Goal: Task Accomplishment & Management: Manage account settings

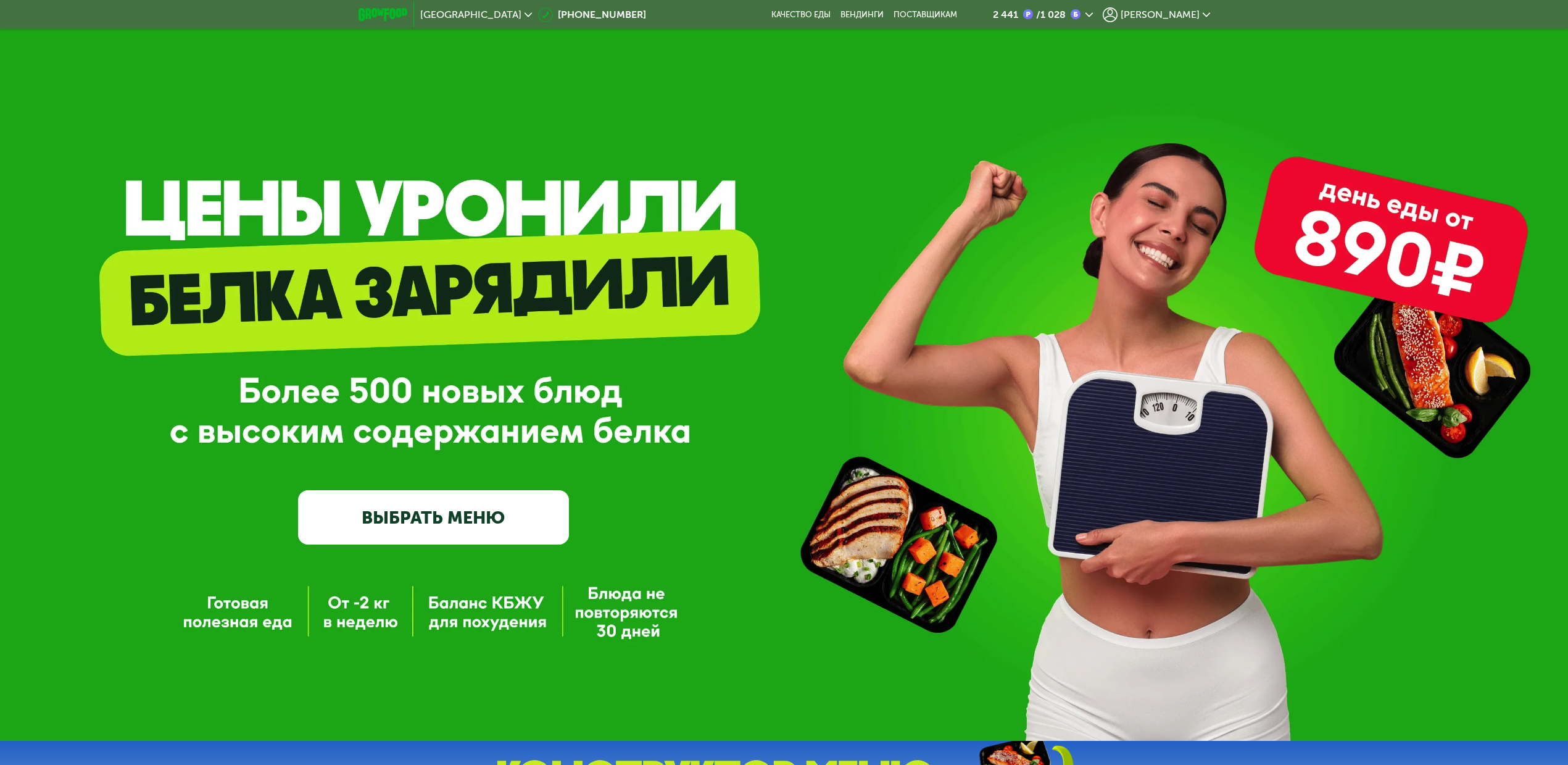
click at [1178, 9] on span "[PERSON_NAME]" at bounding box center [1161, 14] width 79 height 9
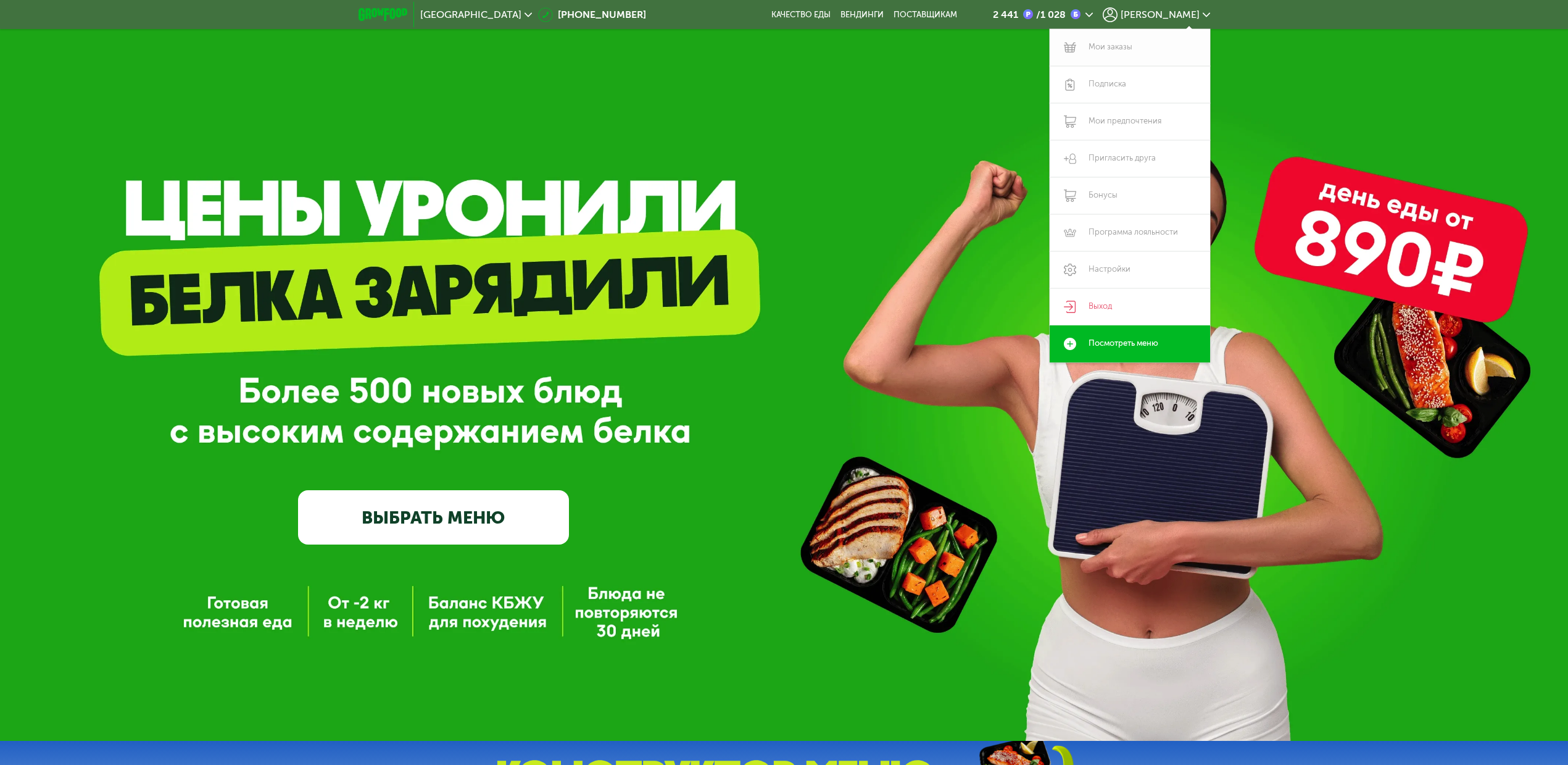
click at [1130, 42] on link "Мои заказы" at bounding box center [1130, 47] width 161 height 37
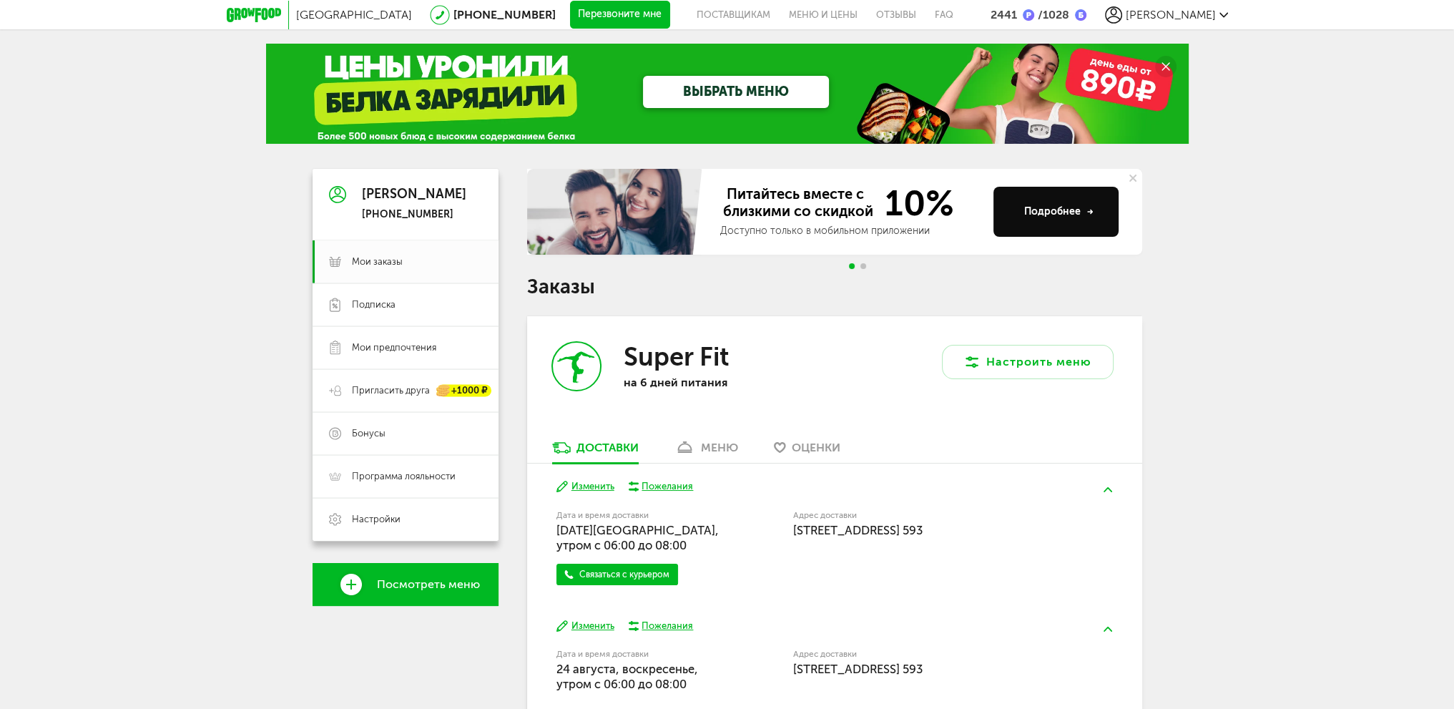
click at [724, 448] on div "меню" at bounding box center [719, 448] width 37 height 14
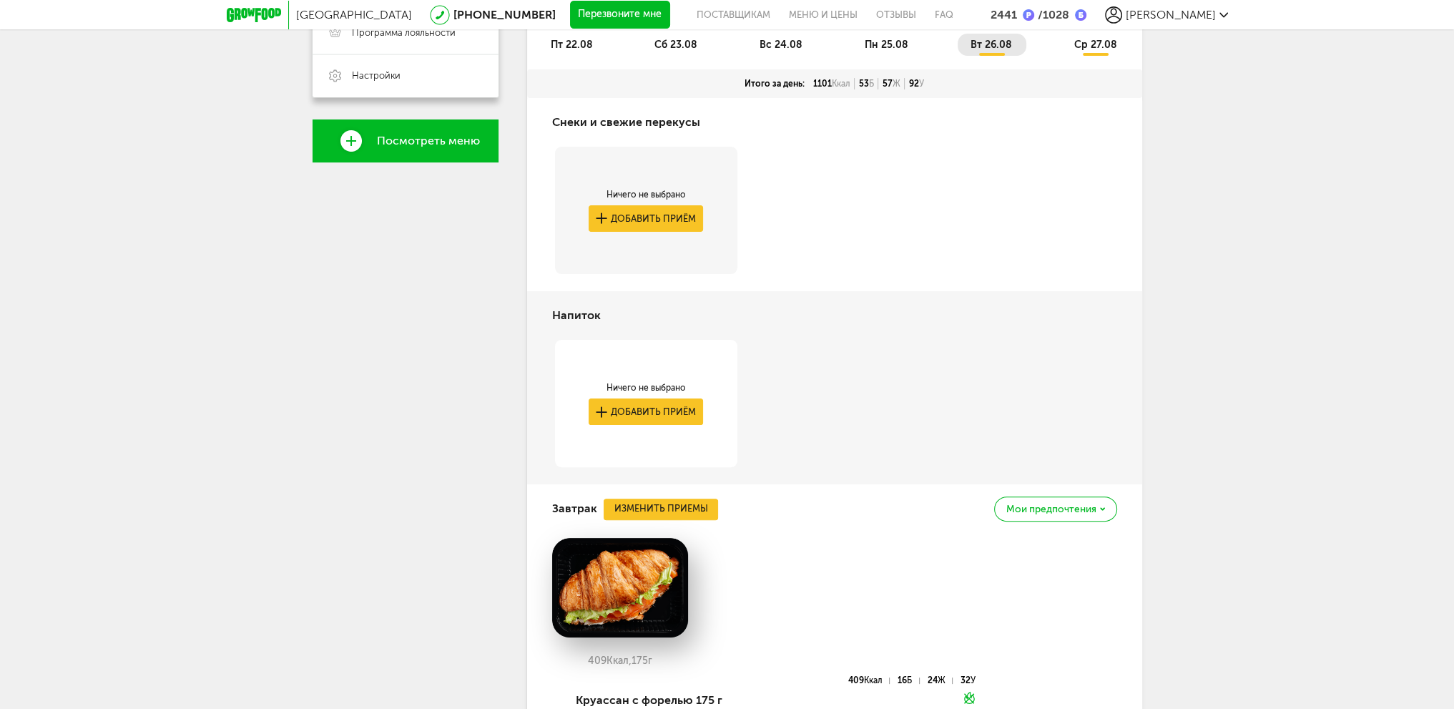
scroll to position [137, 0]
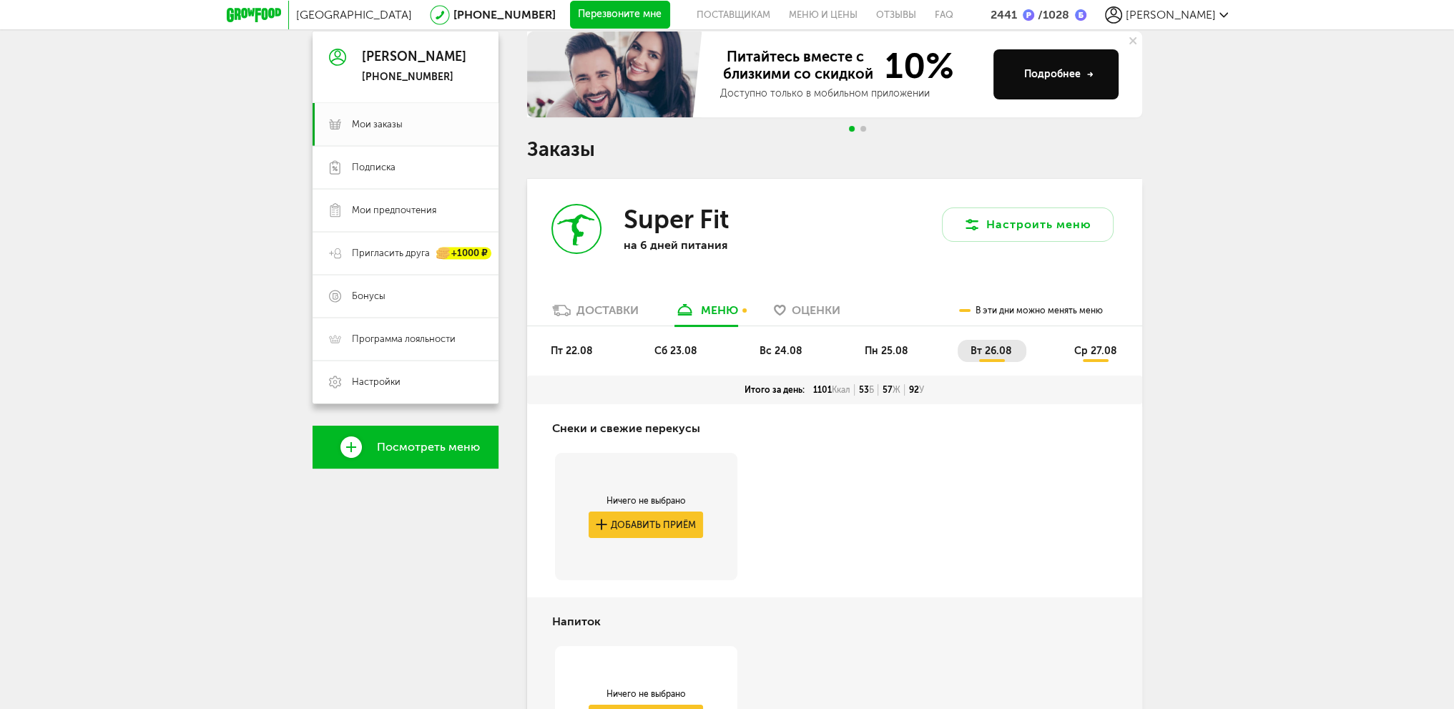
click at [573, 346] on span "пт 22.08" at bounding box center [572, 351] width 42 height 12
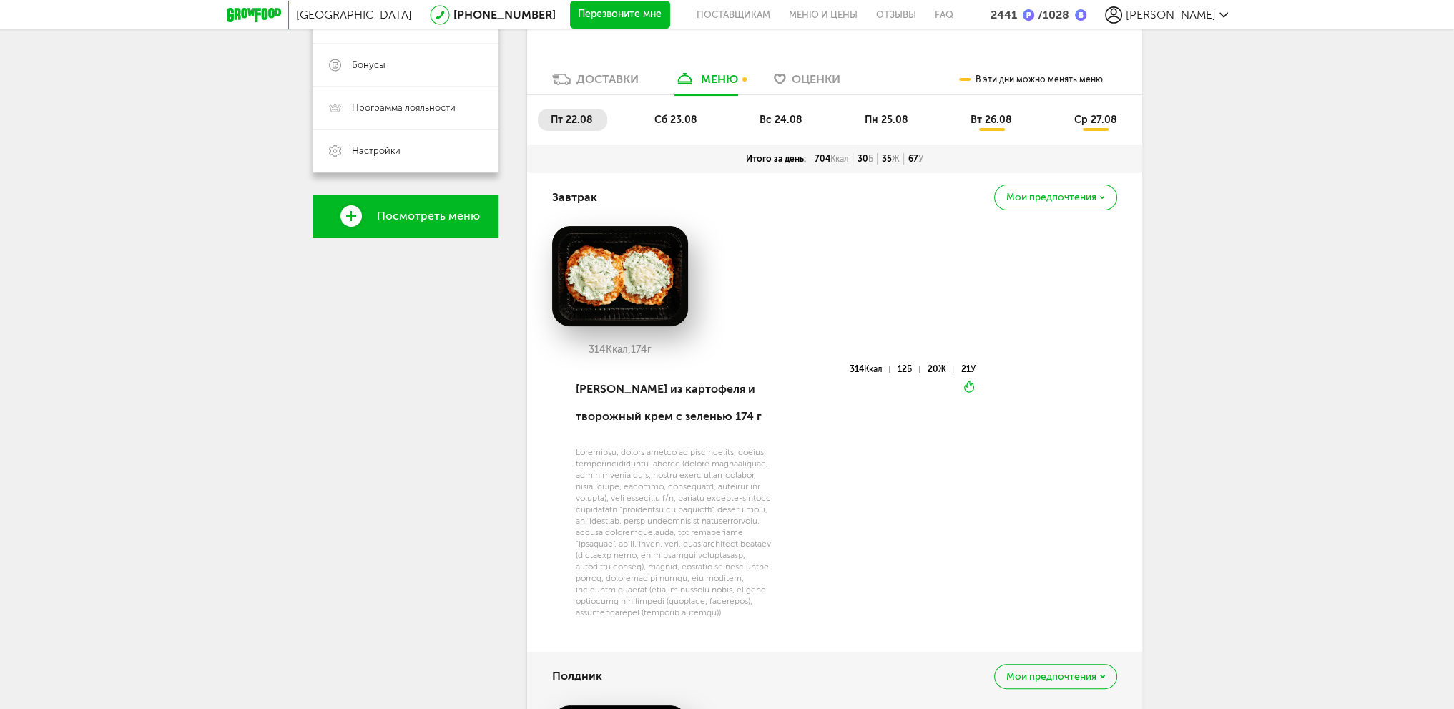
scroll to position [225, 0]
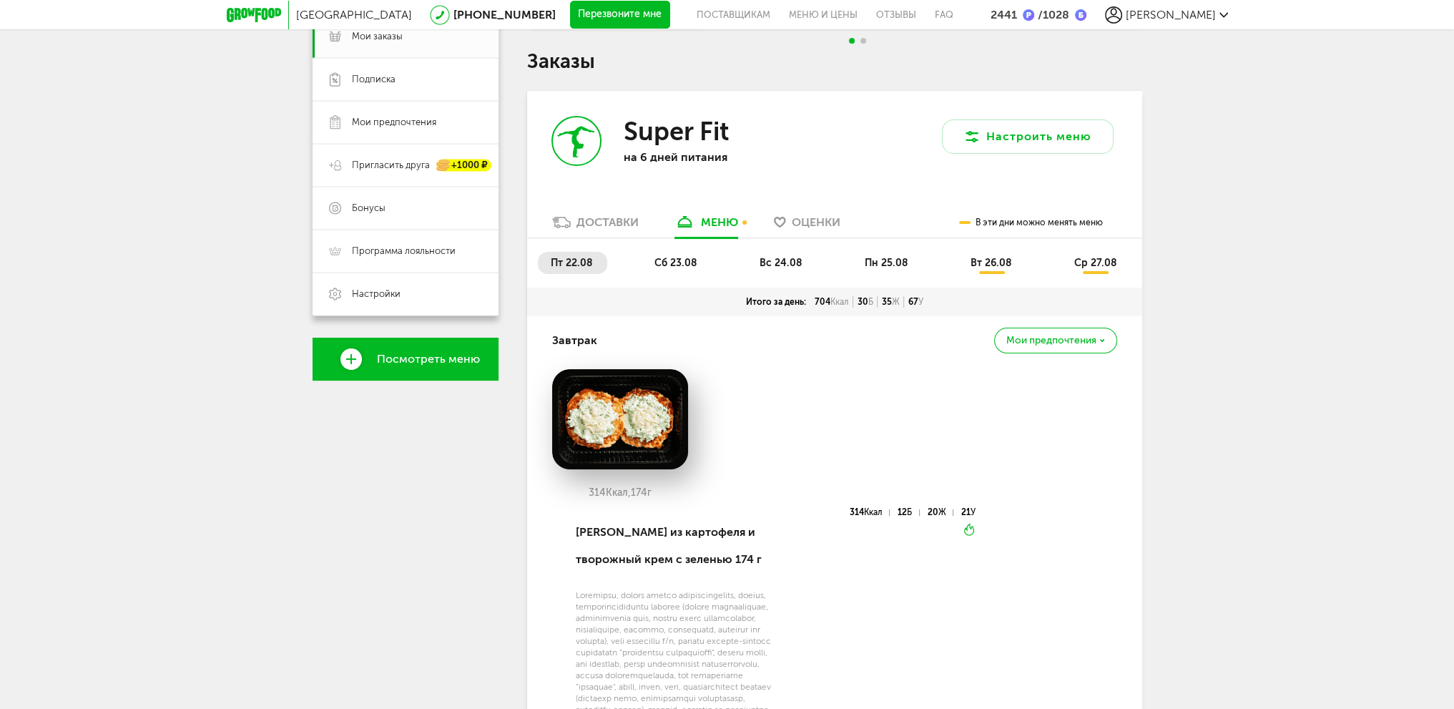
click at [672, 262] on span "сб 23.08" at bounding box center [675, 263] width 43 height 12
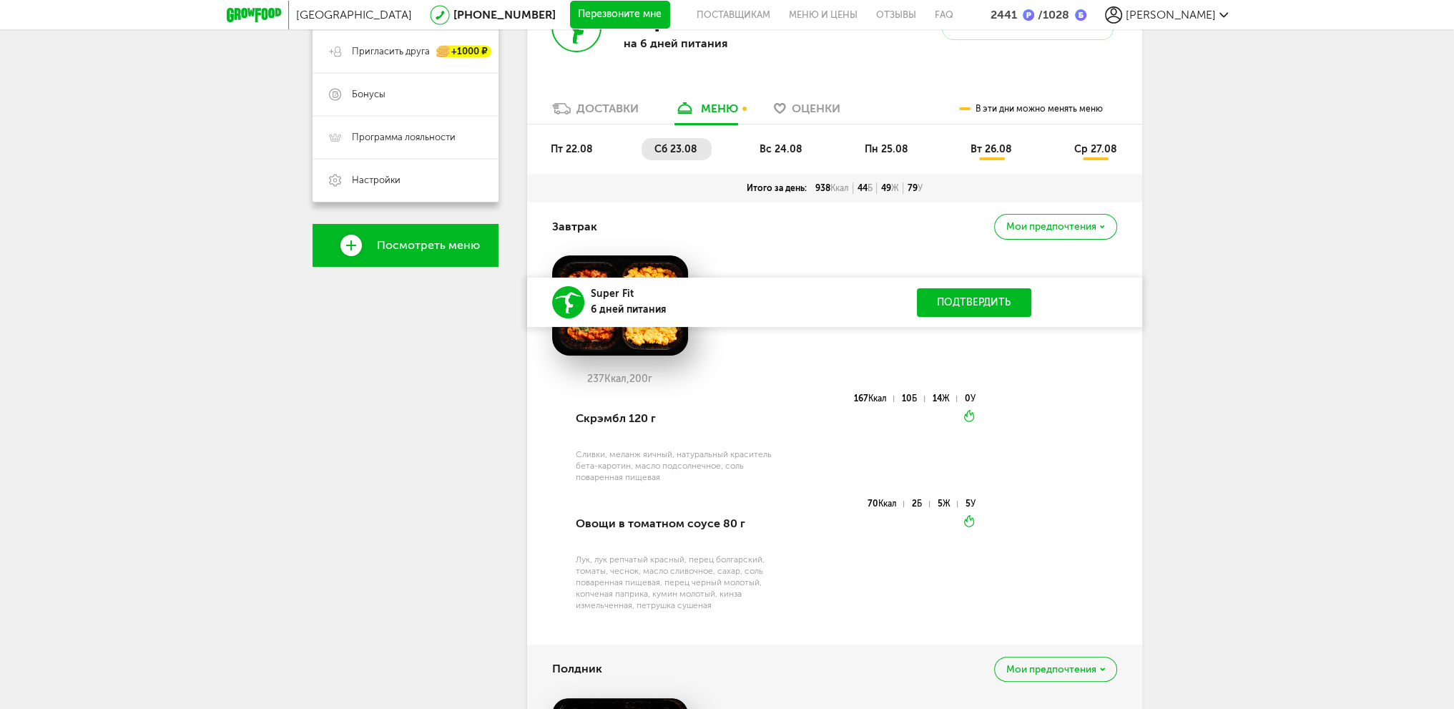
scroll to position [14, 0]
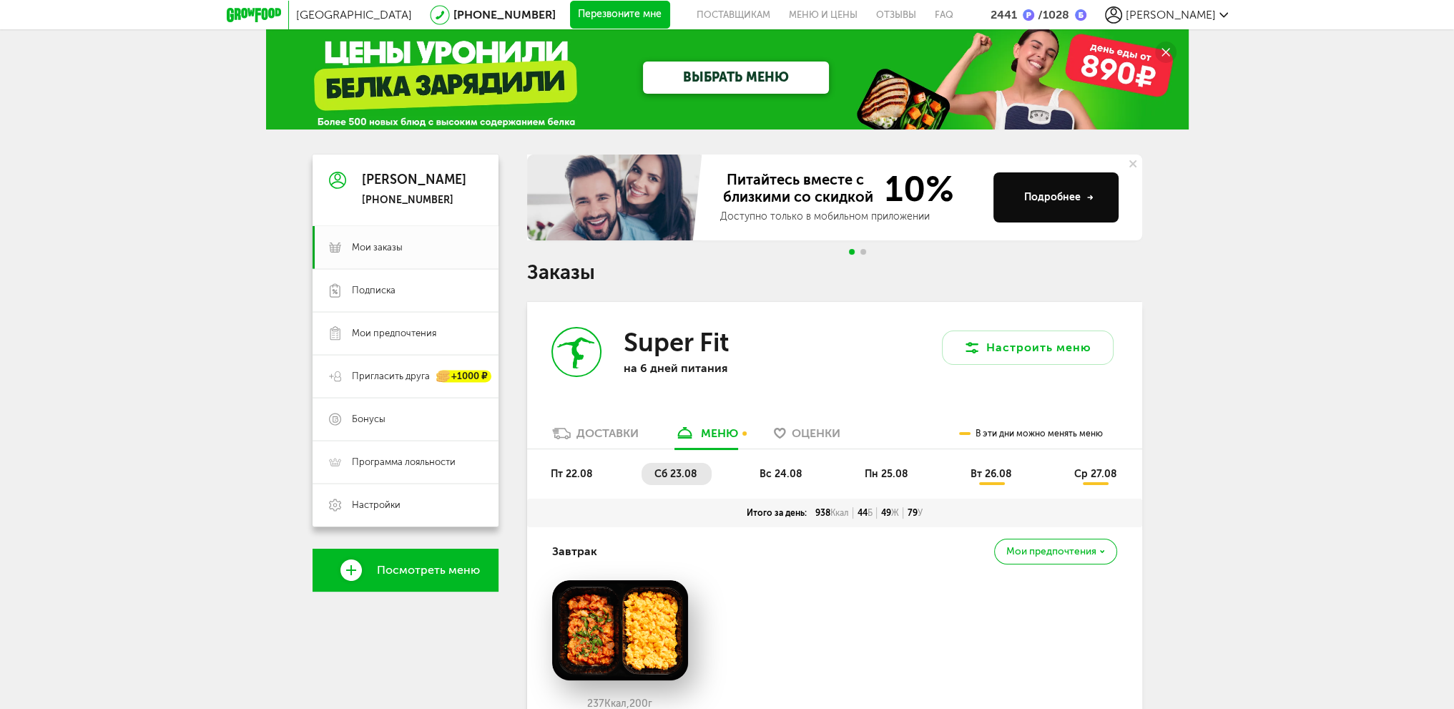
click at [792, 475] on span "вс 24.08" at bounding box center [780, 474] width 43 height 12
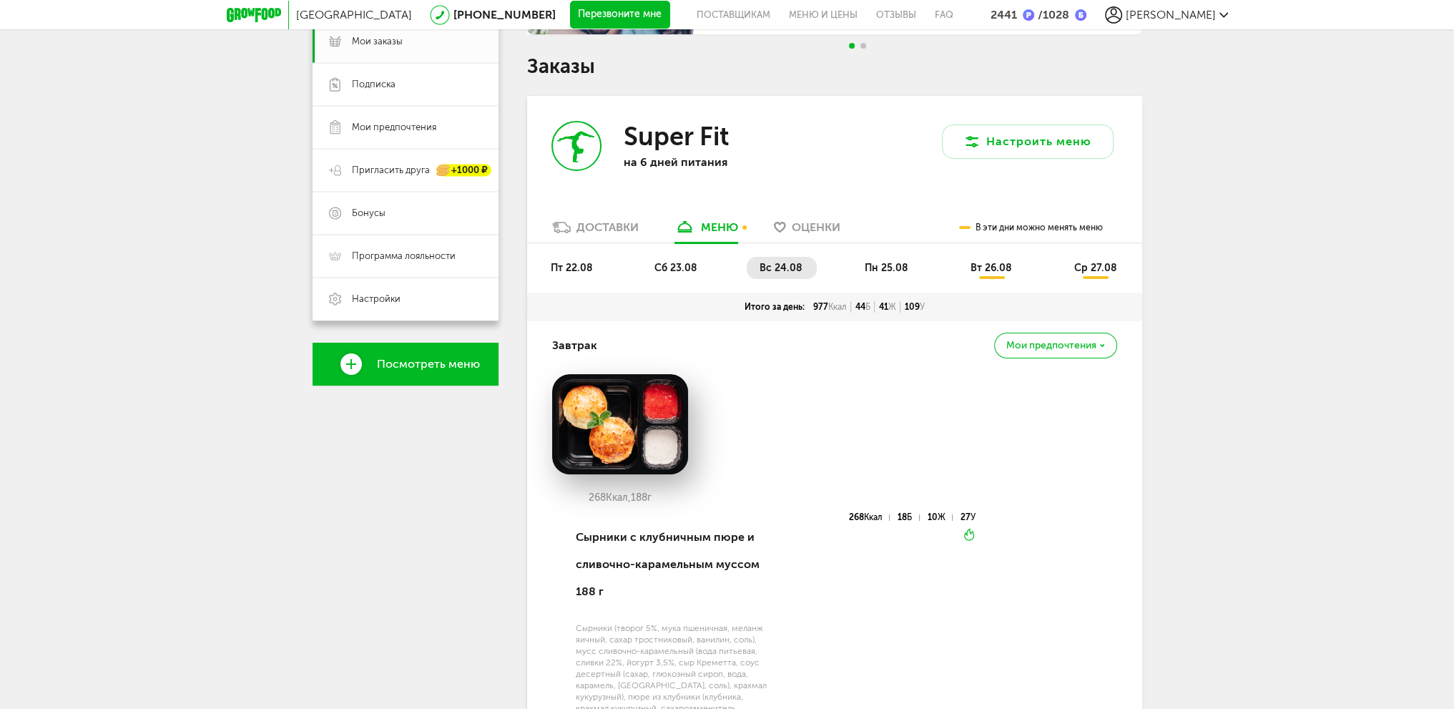
scroll to position [212, 0]
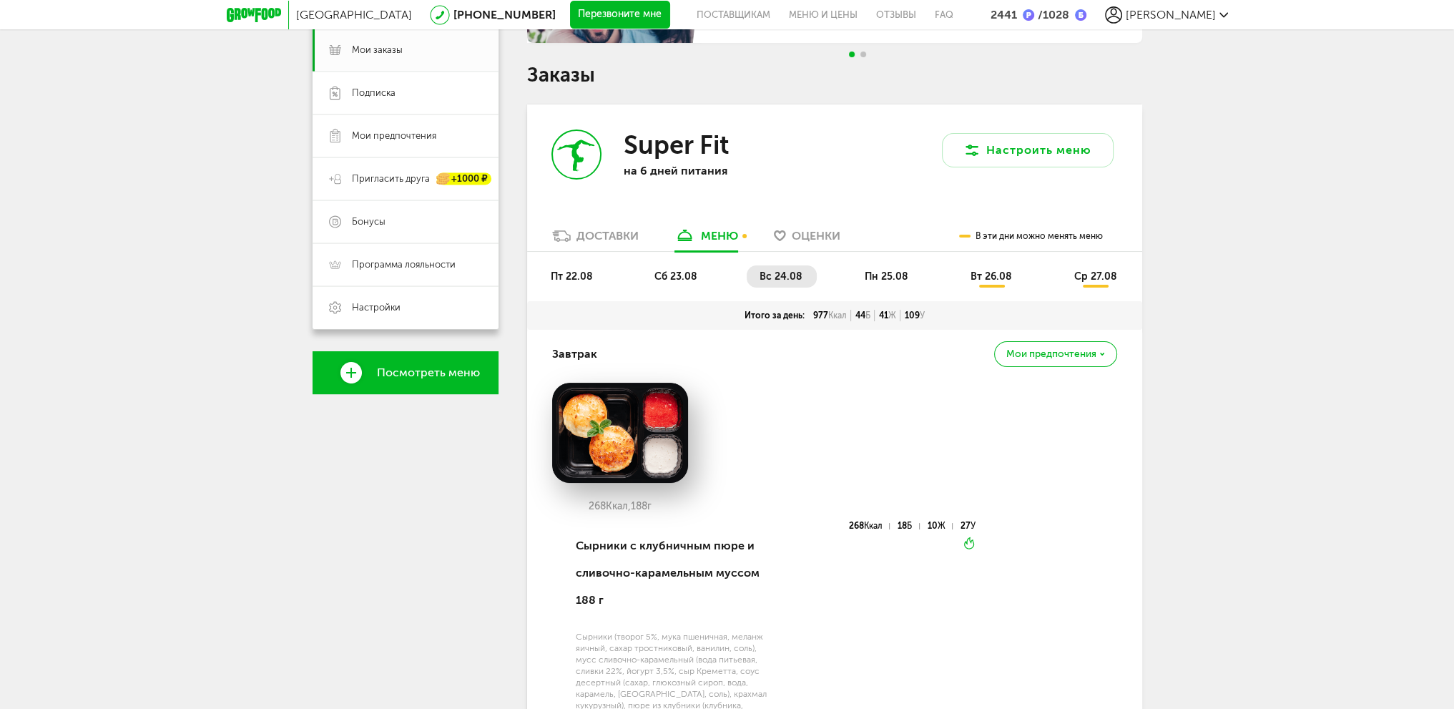
click at [895, 285] on li "пн 25.08" at bounding box center [887, 276] width 71 height 22
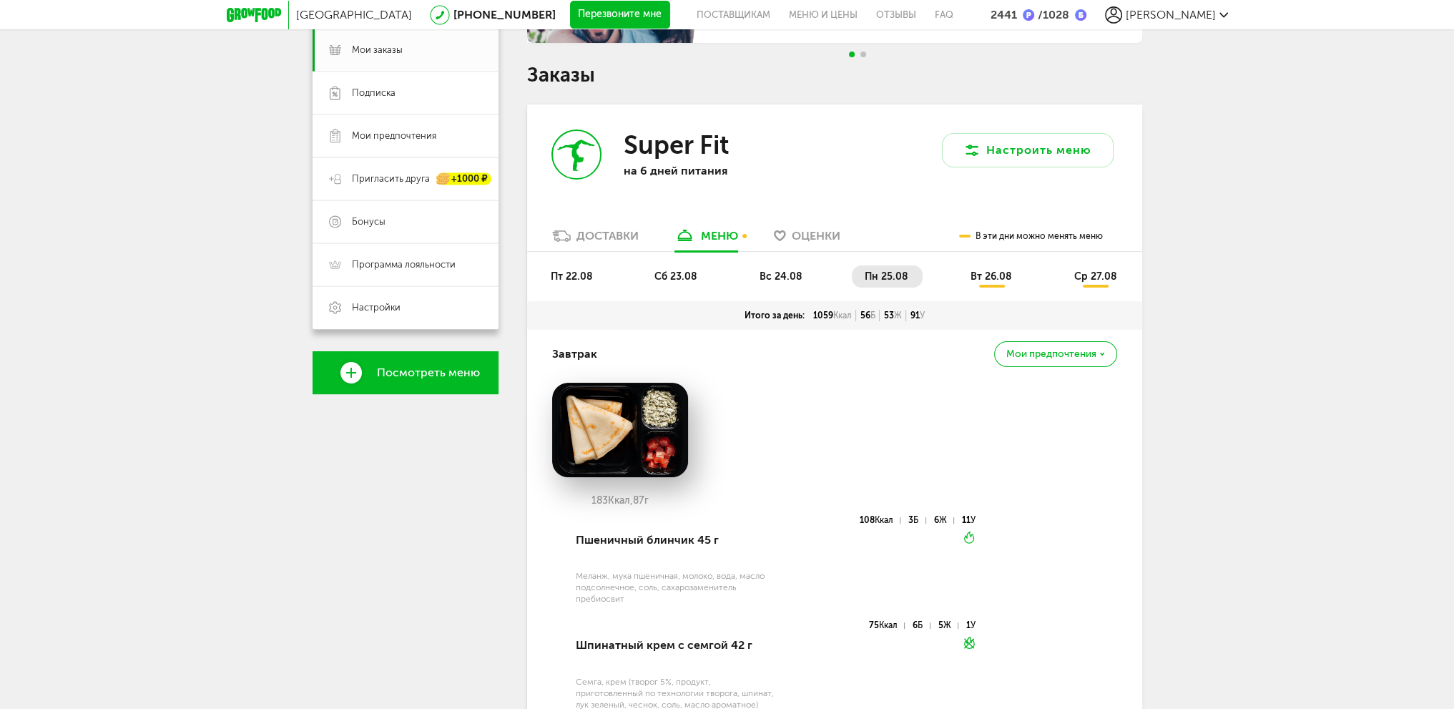
click at [989, 282] on li "вт 26.08" at bounding box center [992, 276] width 69 height 22
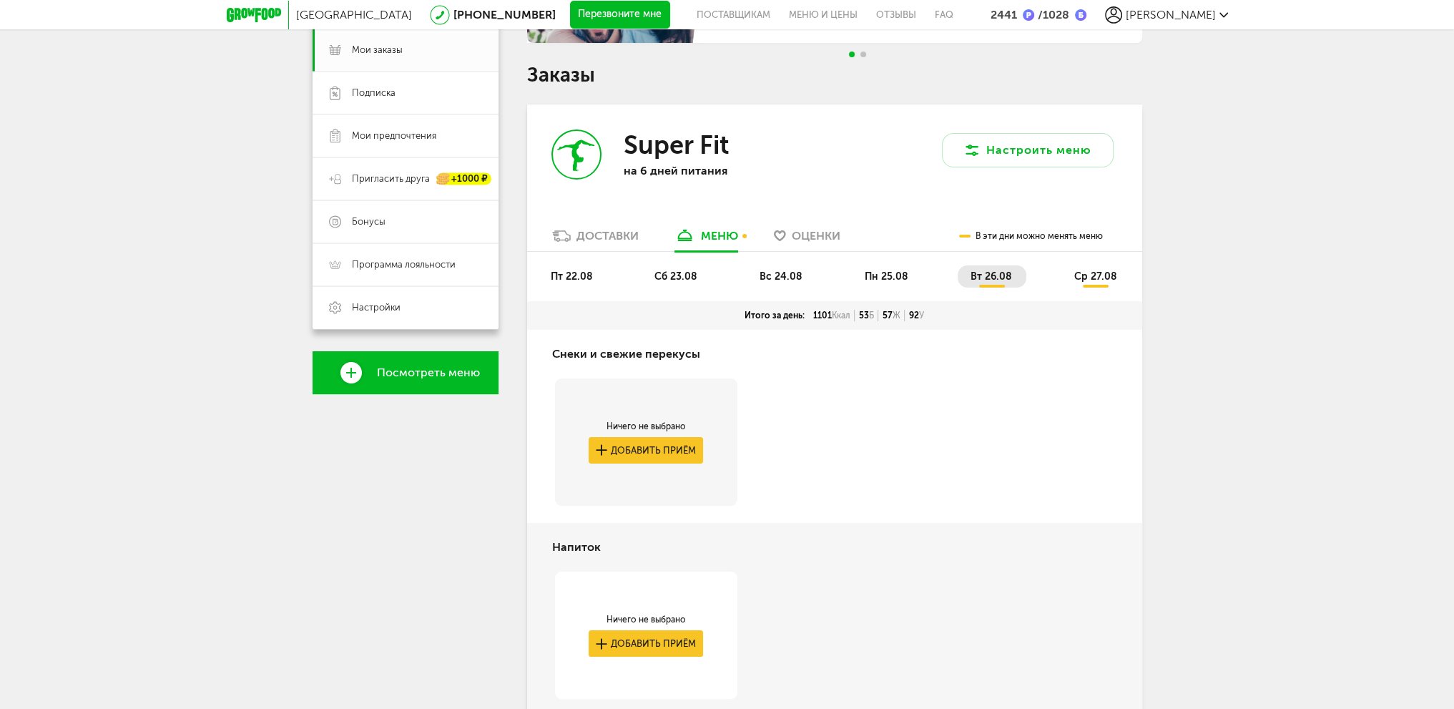
click at [1093, 282] on li "ср 27.08" at bounding box center [1095, 276] width 70 height 22
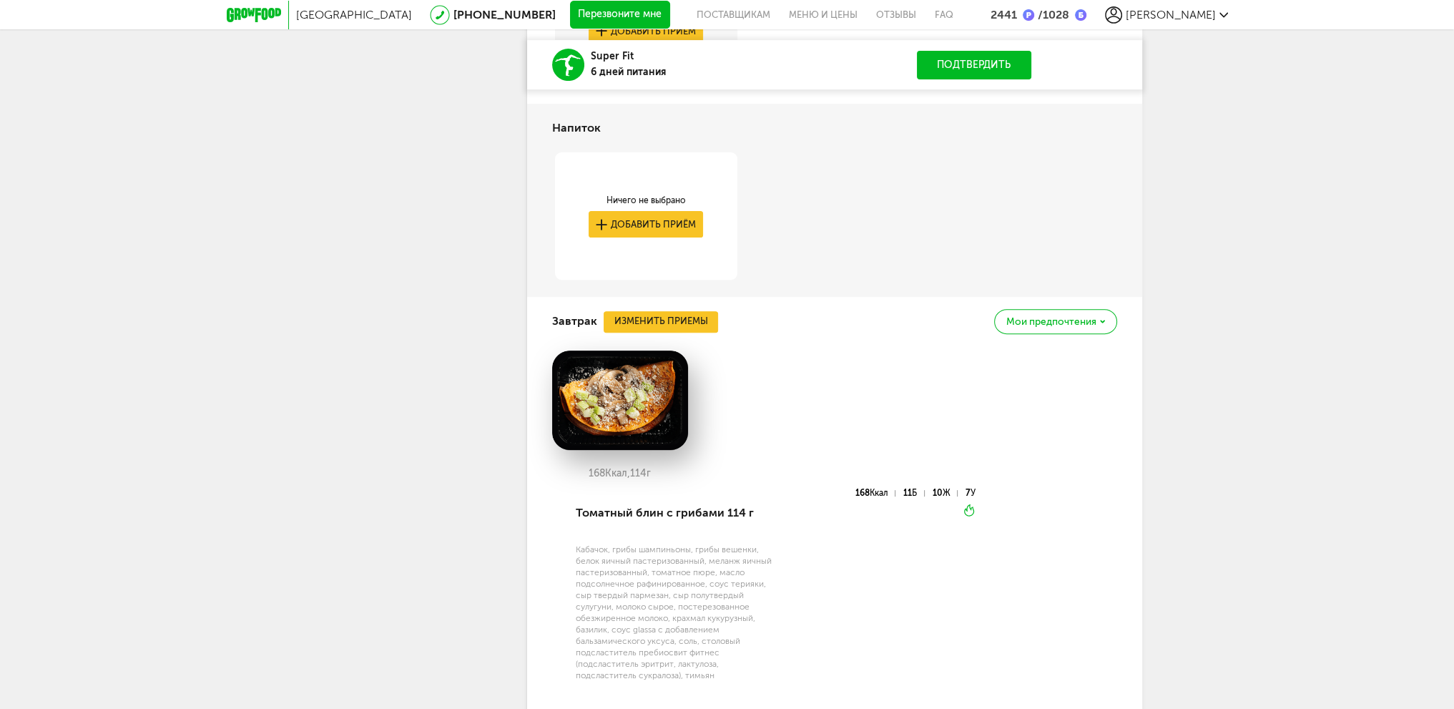
scroll to position [641, 0]
